Goal: Communication & Community: Answer question/provide support

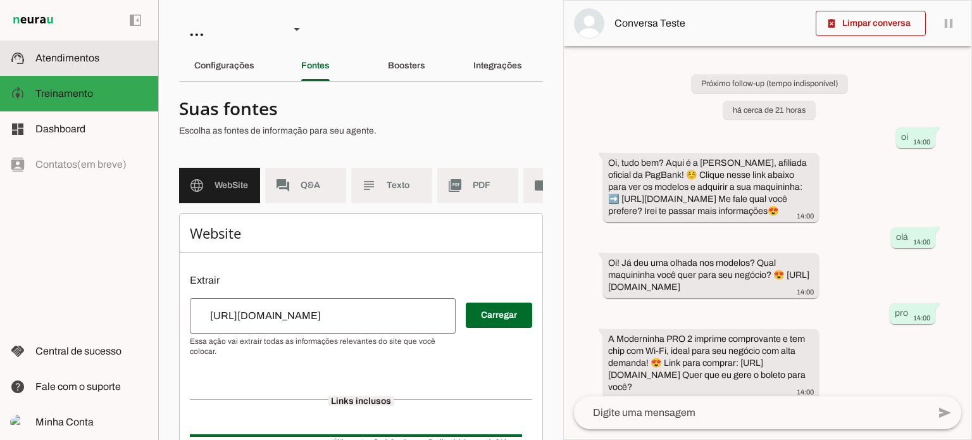
click at [96, 54] on span "Atendimentos" at bounding box center [67, 58] width 64 height 11
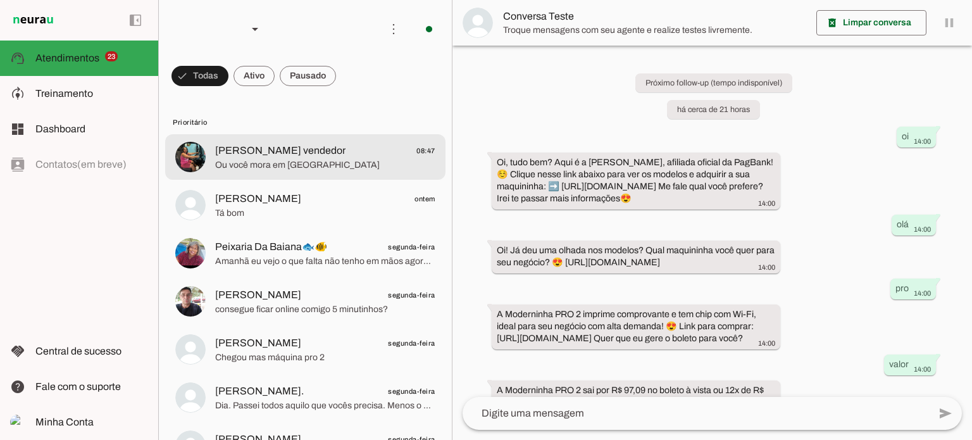
click at [369, 154] on span "[PERSON_NAME] vendedor 08:47" at bounding box center [325, 151] width 220 height 16
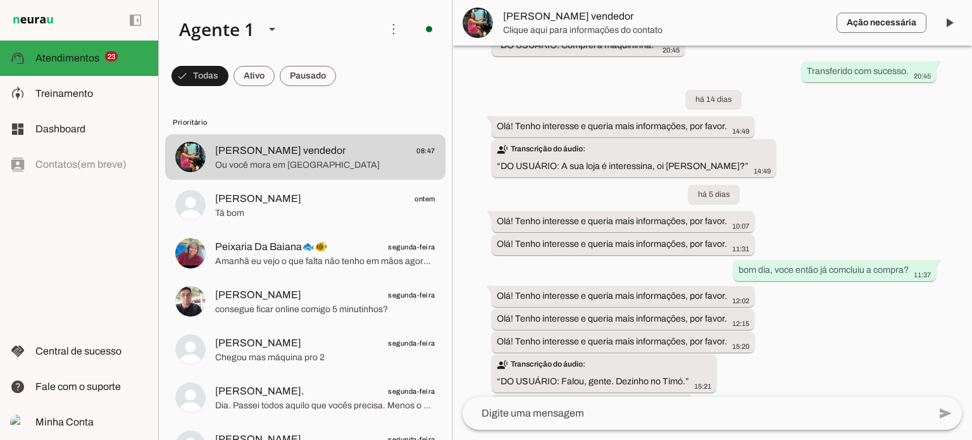
scroll to position [2723, 0]
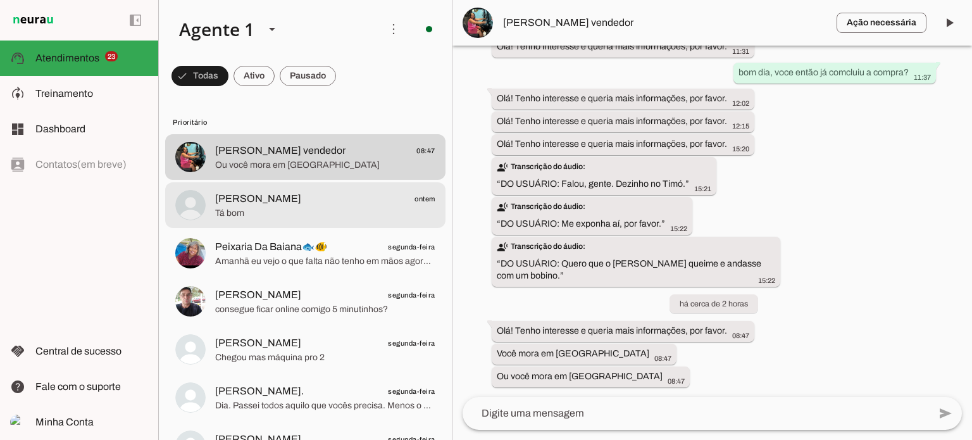
click at [258, 213] on span "Tá bom" at bounding box center [325, 213] width 220 height 13
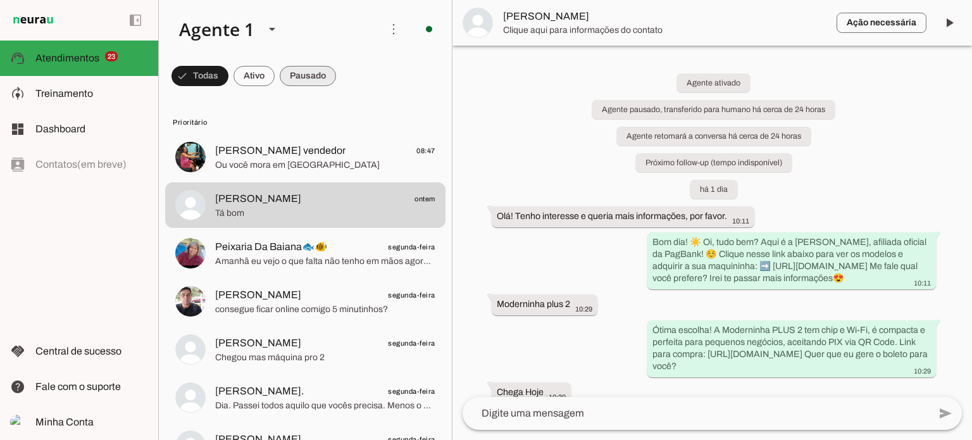
click at [228, 73] on span at bounding box center [199, 76] width 57 height 30
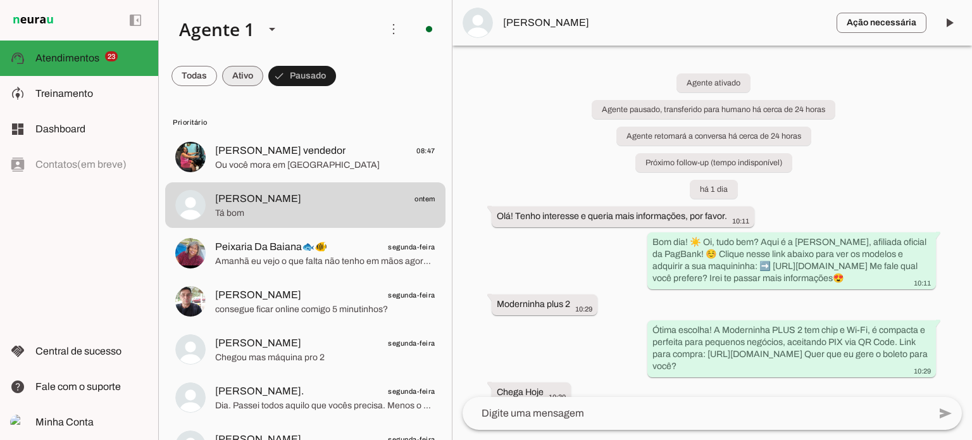
click at [217, 79] on span at bounding box center [194, 76] width 46 height 30
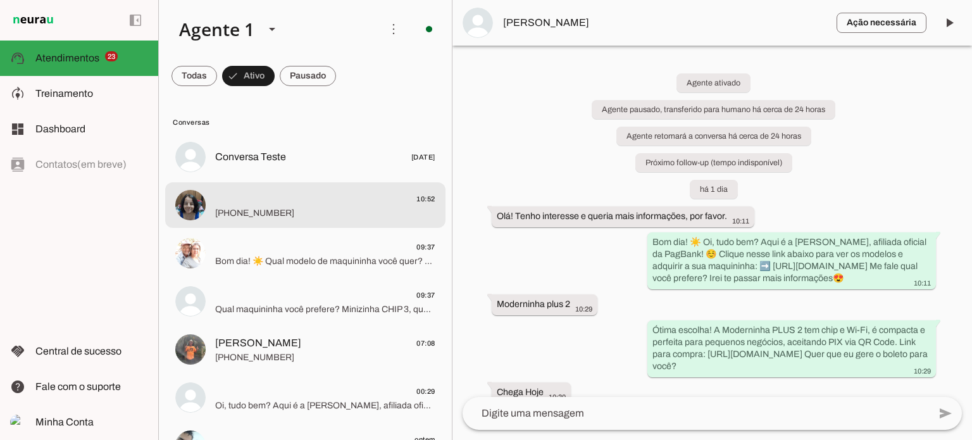
click at [330, 210] on span "[PHONE_NUMBER]" at bounding box center [325, 213] width 220 height 13
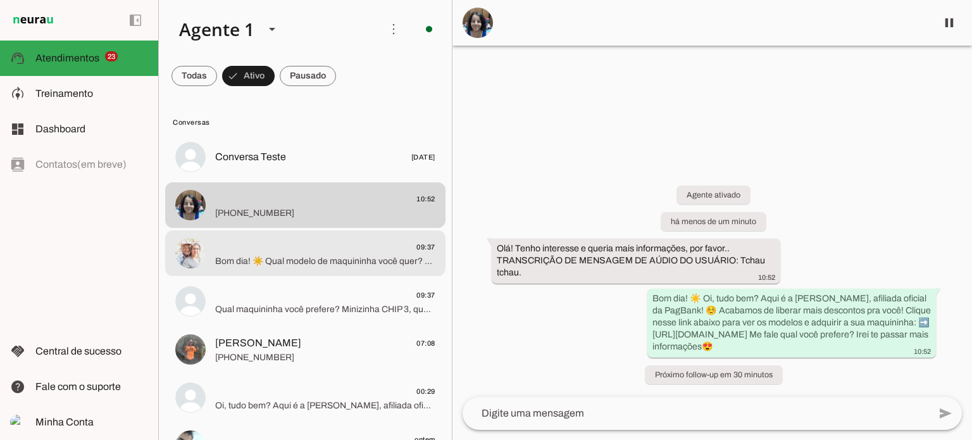
click at [333, 180] on md-item "09:37 Bom dia! ☀️ Qual modelo de maquininha você quer? Já viu os descontos incr…" at bounding box center [305, 157] width 280 height 46
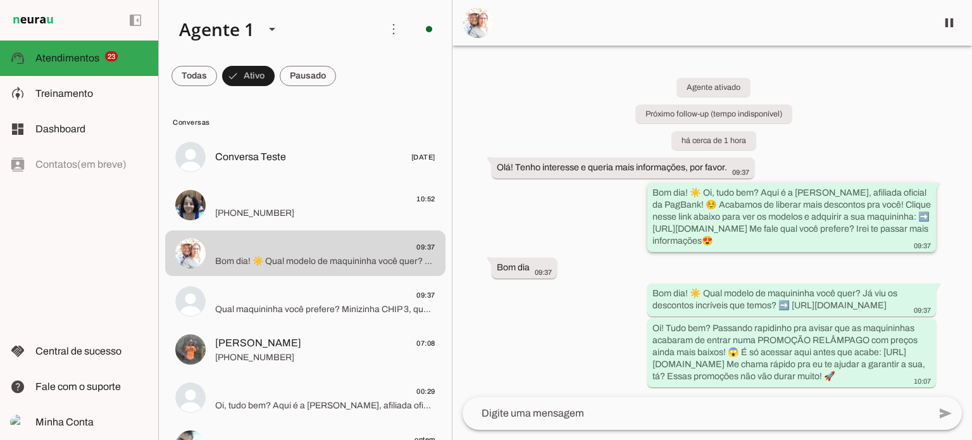
scroll to position [43, 0]
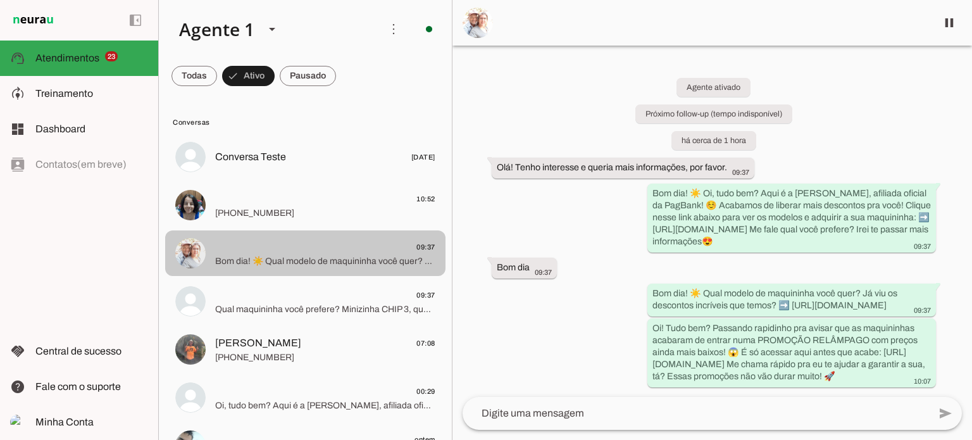
click at [280, 180] on md-item "09:37 Qual maquininha você prefere? Minizinha CHIP 3, que não precisa de celula…" at bounding box center [305, 157] width 280 height 46
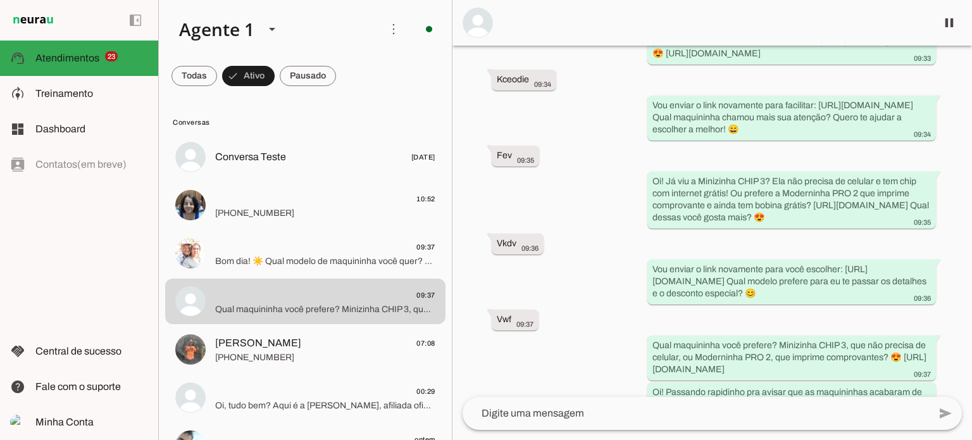
scroll to position [860, 0]
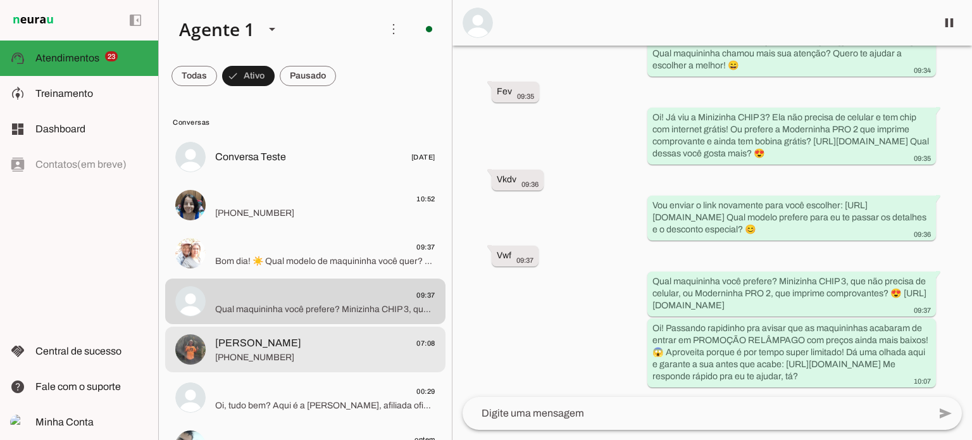
click at [330, 347] on span "[PERSON_NAME] 07:08" at bounding box center [325, 343] width 220 height 16
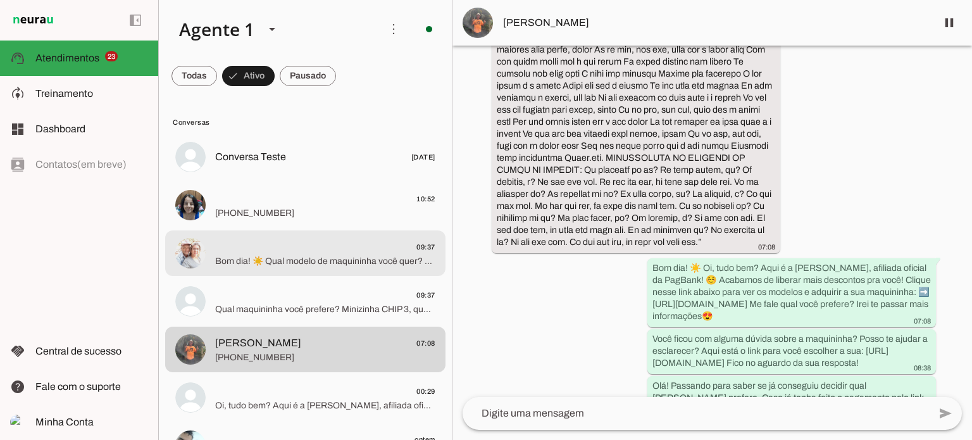
scroll to position [127, 0]
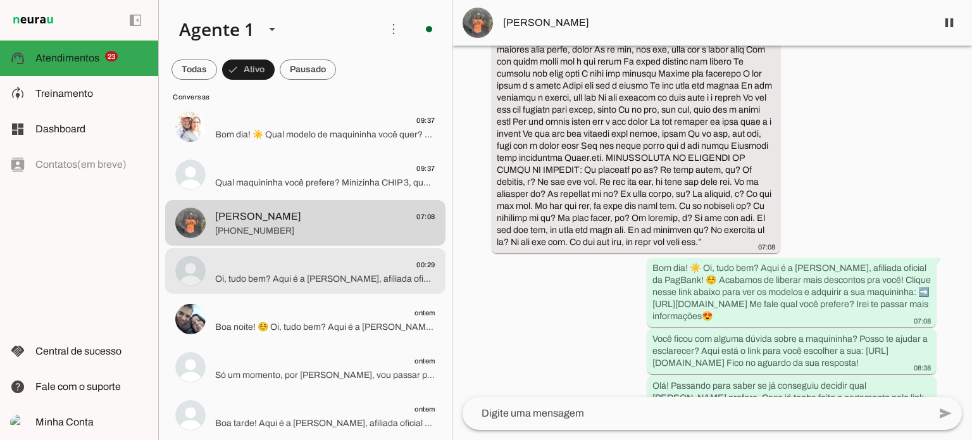
click at [352, 40] on div at bounding box center [325, 31] width 220 height 18
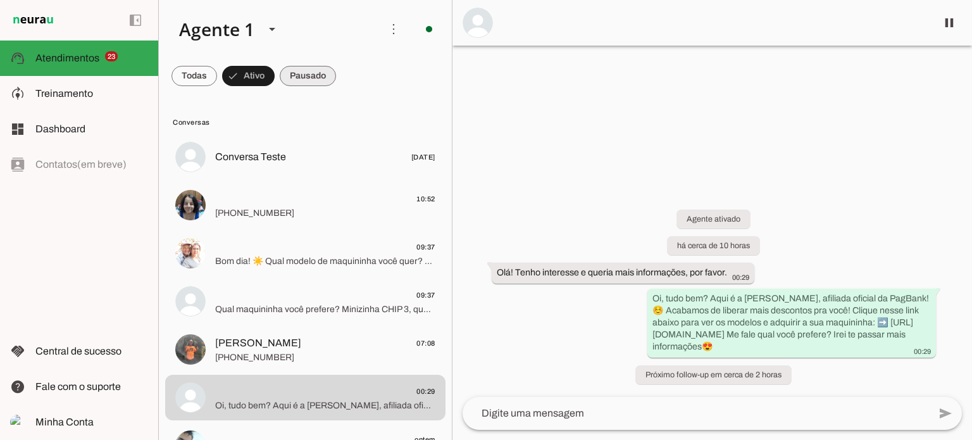
click at [217, 70] on span at bounding box center [194, 76] width 46 height 30
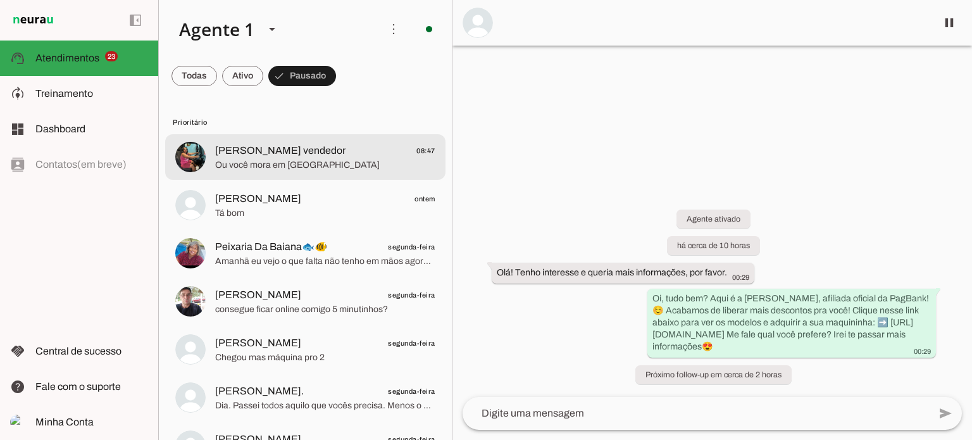
click at [347, 142] on div at bounding box center [325, 157] width 220 height 31
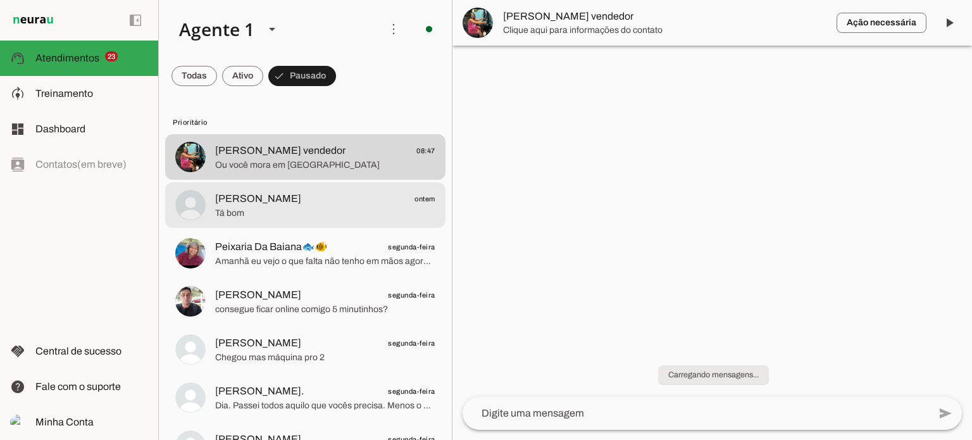
click at [327, 212] on span "Tá bom" at bounding box center [325, 213] width 220 height 13
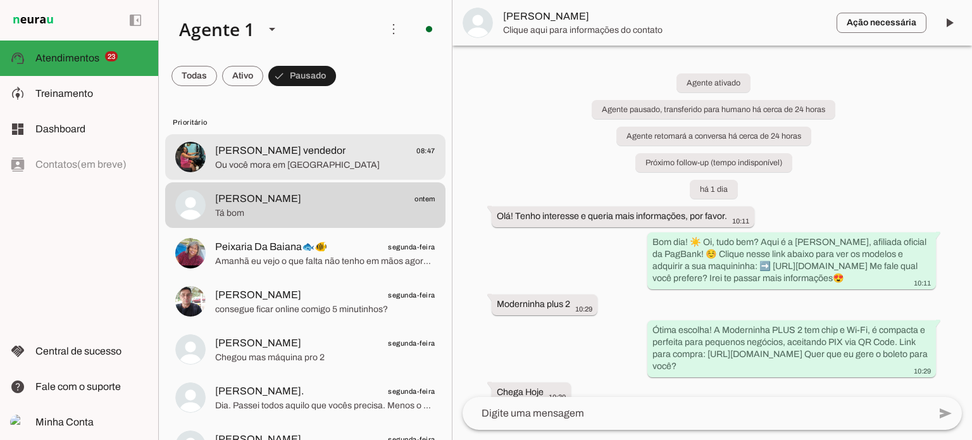
click at [327, 151] on span "[PERSON_NAME] vendedor" at bounding box center [280, 150] width 130 height 15
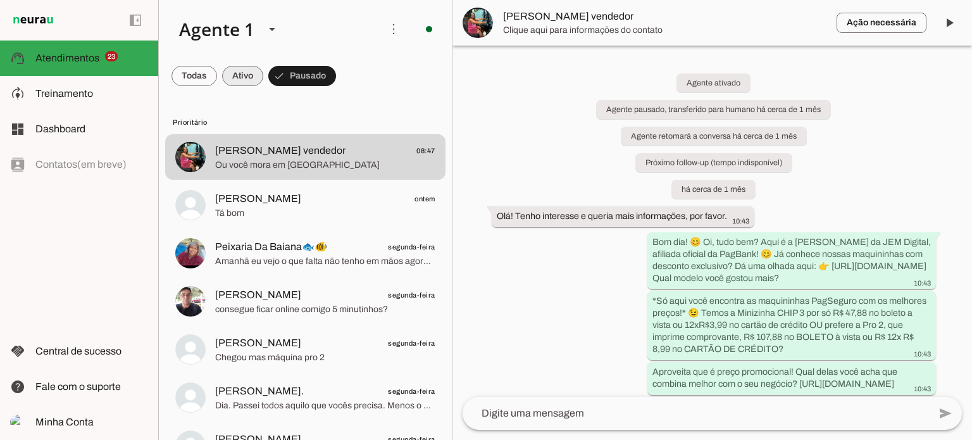
scroll to position [2723, 0]
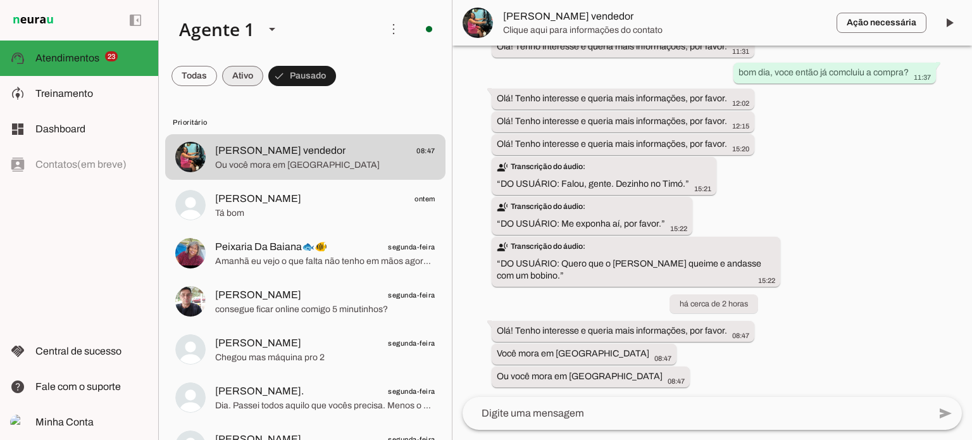
click at [217, 78] on span at bounding box center [194, 76] width 46 height 30
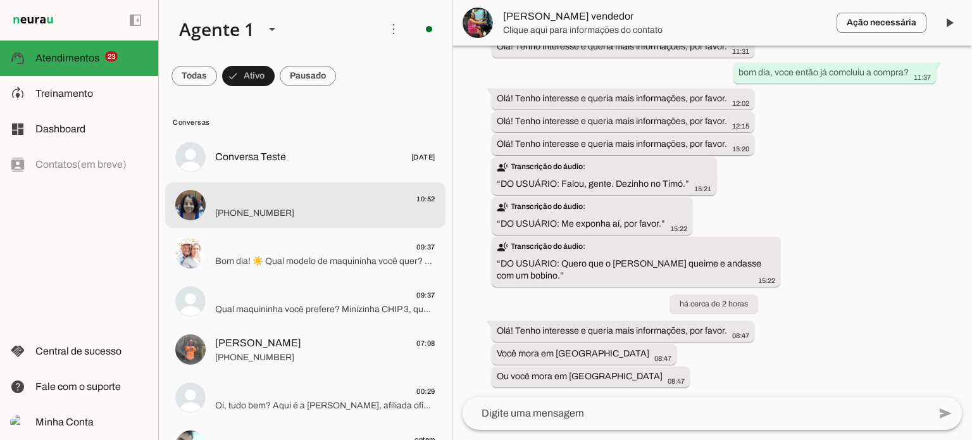
click at [280, 204] on span "10:52" at bounding box center [325, 199] width 220 height 16
